Goal: Go to known website: Access a specific website the user already knows

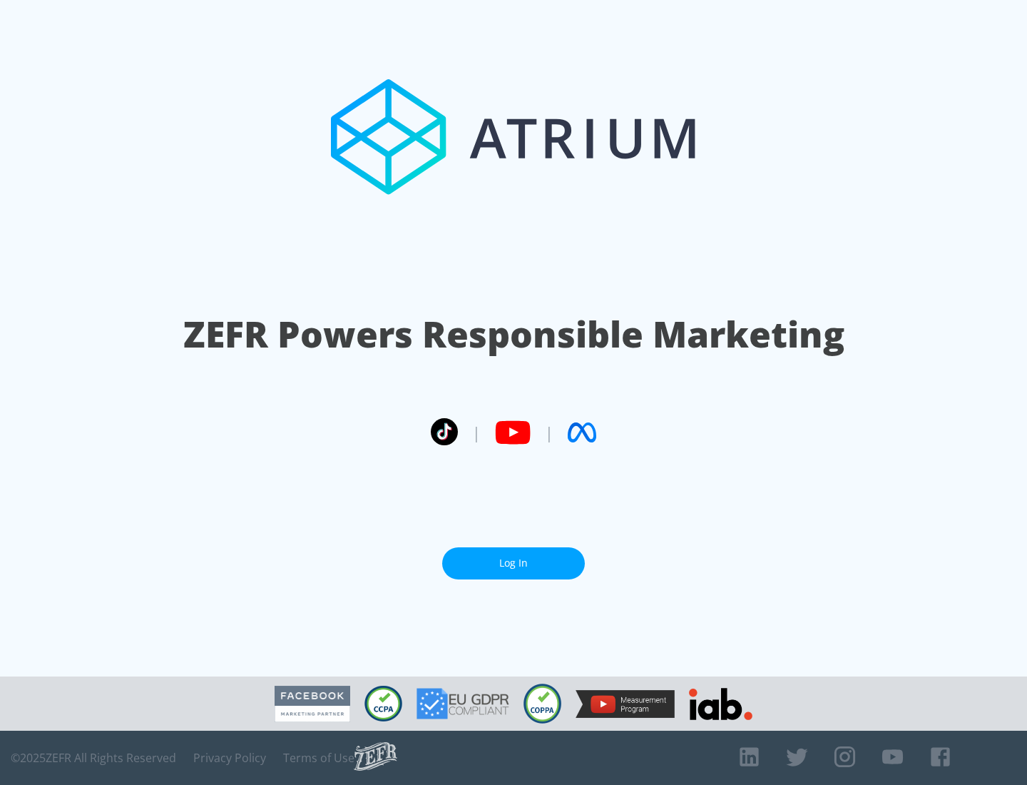
click at [514, 557] on link "Log In" at bounding box center [513, 563] width 143 height 32
